Goal: Transaction & Acquisition: Purchase product/service

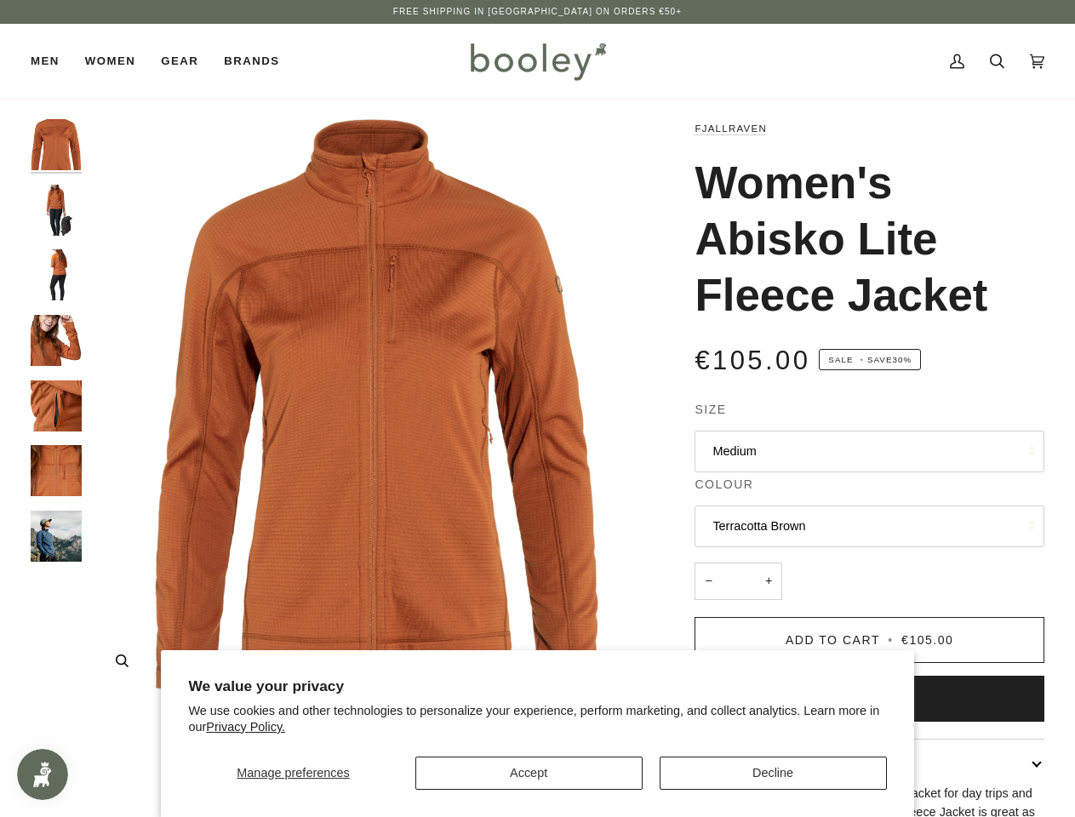
click at [537, 409] on img "Fjallraven Women's Abisko Lite Fleece Jacket Terracotta Brown - Booley Galway" at bounding box center [377, 406] width 574 height 574
click at [293, 773] on span "Manage preferences" at bounding box center [293, 773] width 112 height 14
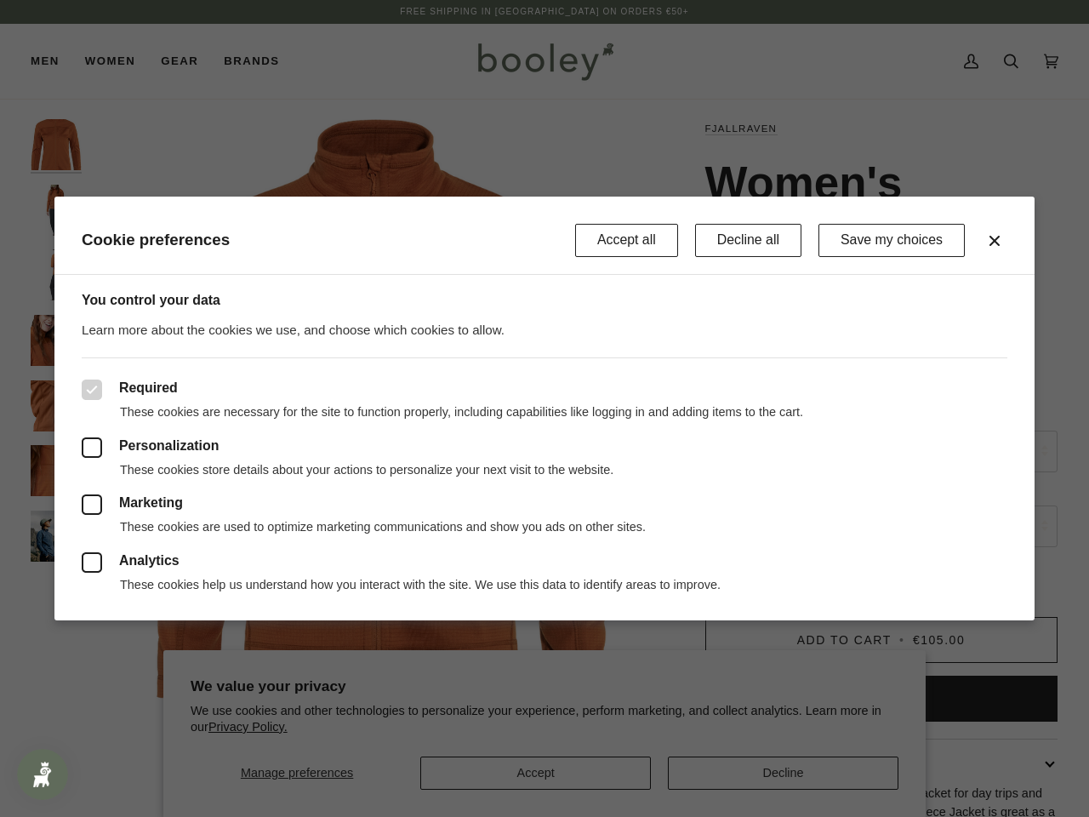
click at [529, 773] on div at bounding box center [544, 408] width 1089 height 817
click at [773, 773] on div at bounding box center [544, 408] width 1089 height 817
click at [377, 406] on p "These cookies are necessary for the site to function properly, including capabi…" at bounding box center [545, 412] width 926 height 16
click at [122, 660] on div at bounding box center [544, 408] width 1089 height 817
click at [56, 145] on div at bounding box center [544, 408] width 1089 height 817
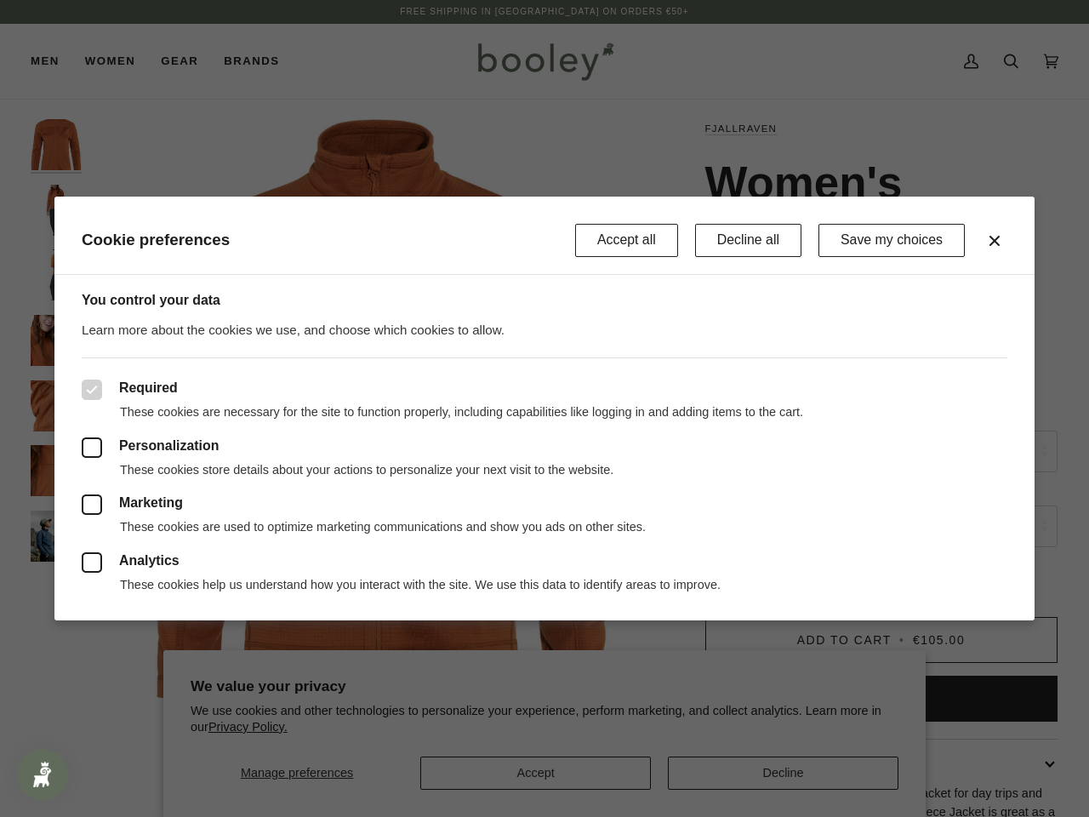
click at [56, 210] on header "Cookie preferences Accept all Decline all Save my choices" at bounding box center [544, 236] width 980 height 78
click at [56, 275] on div "You control your data Learn more about the cookies we use, and choose which coo…" at bounding box center [544, 308] width 980 height 66
click at [56, 340] on div "You control your data Learn more about the cookies we use, and choose which coo…" at bounding box center [544, 448] width 980 height 346
